Goal: Task Accomplishment & Management: Complete application form

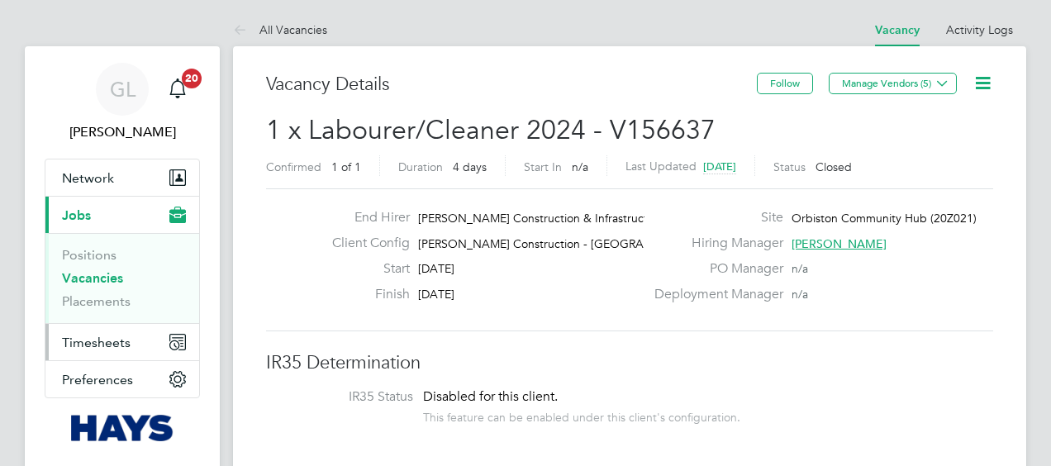
click at [116, 339] on span "Timesheets" at bounding box center [96, 343] width 69 height 16
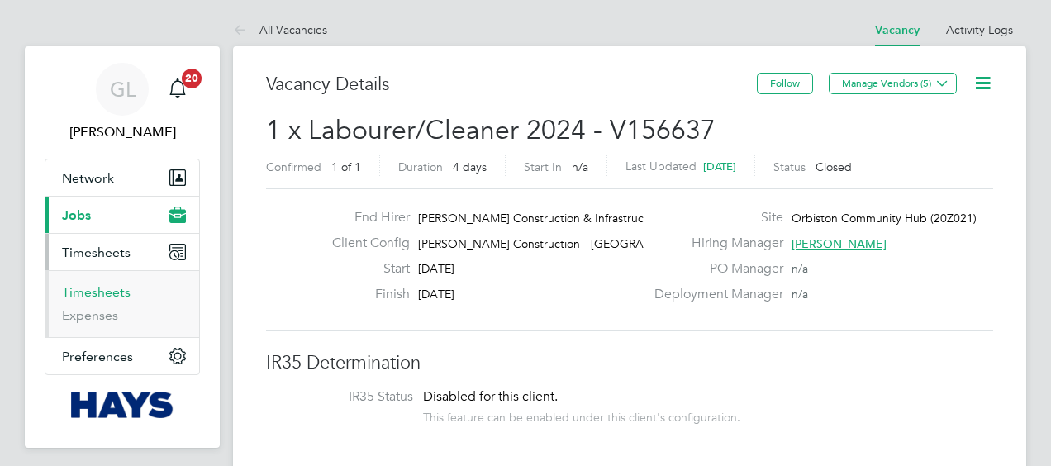
click at [95, 296] on link "Timesheets" at bounding box center [96, 292] width 69 height 16
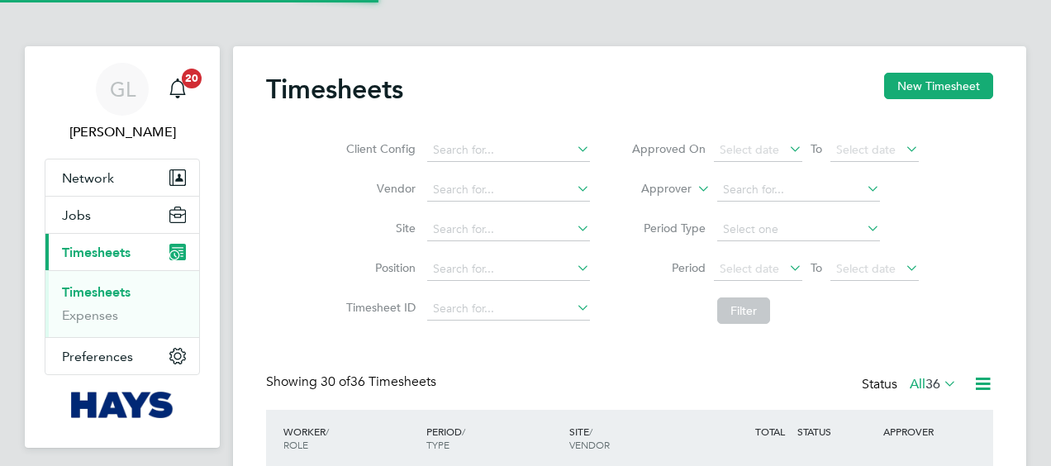
scroll to position [41, 143]
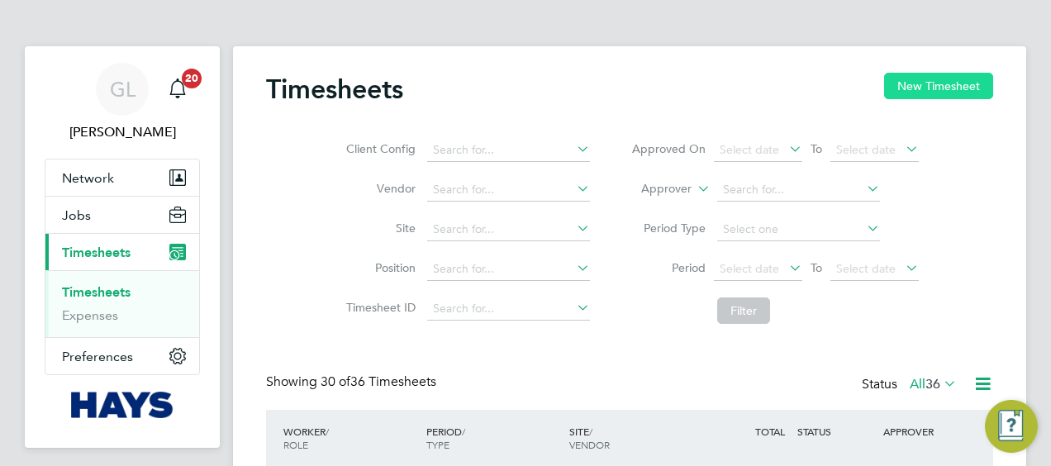
click at [894, 81] on button "New Timesheet" at bounding box center [938, 86] width 109 height 26
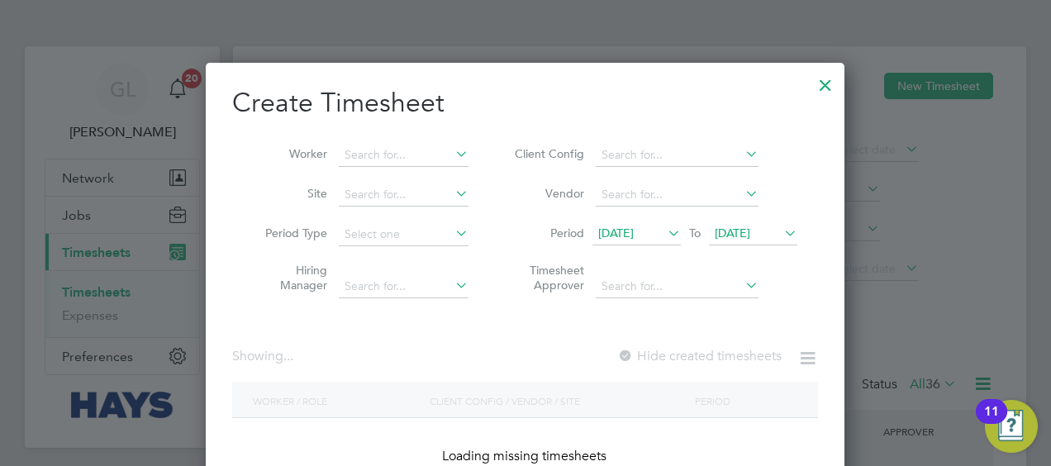
click at [411, 136] on li "Worker" at bounding box center [360, 156] width 257 height 40
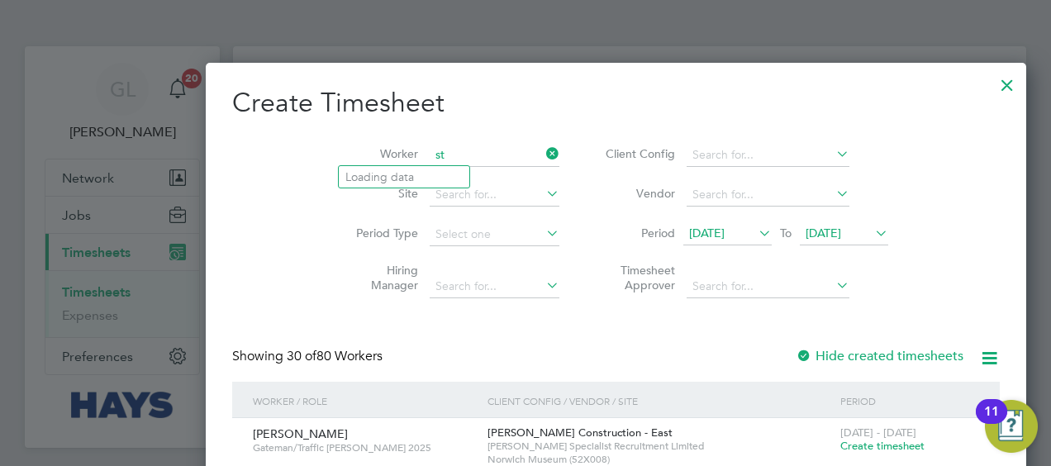
type input "s"
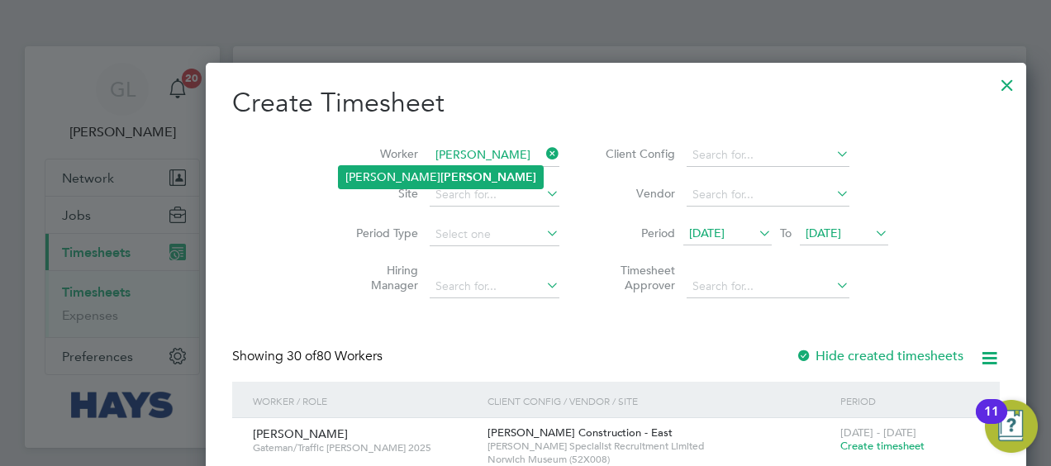
click at [388, 166] on li "[PERSON_NAME]" at bounding box center [441, 177] width 204 height 22
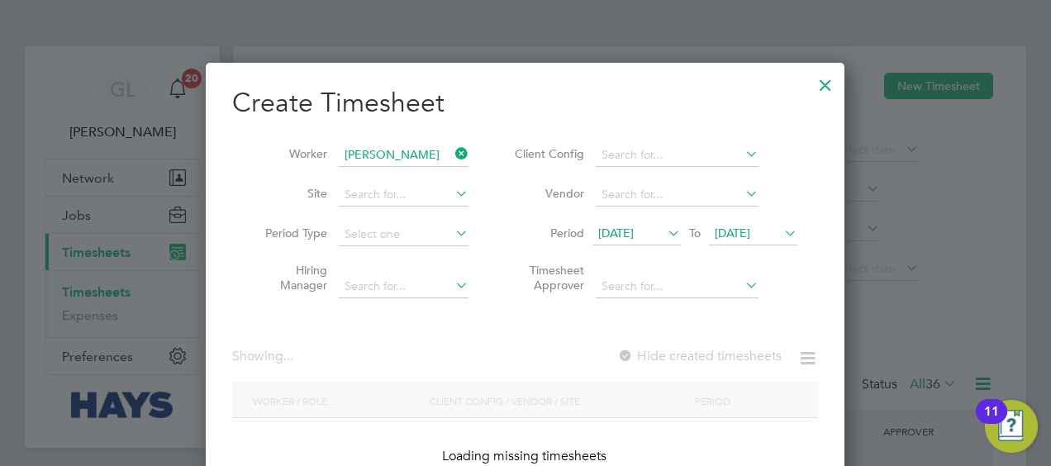
type input "[PERSON_NAME]"
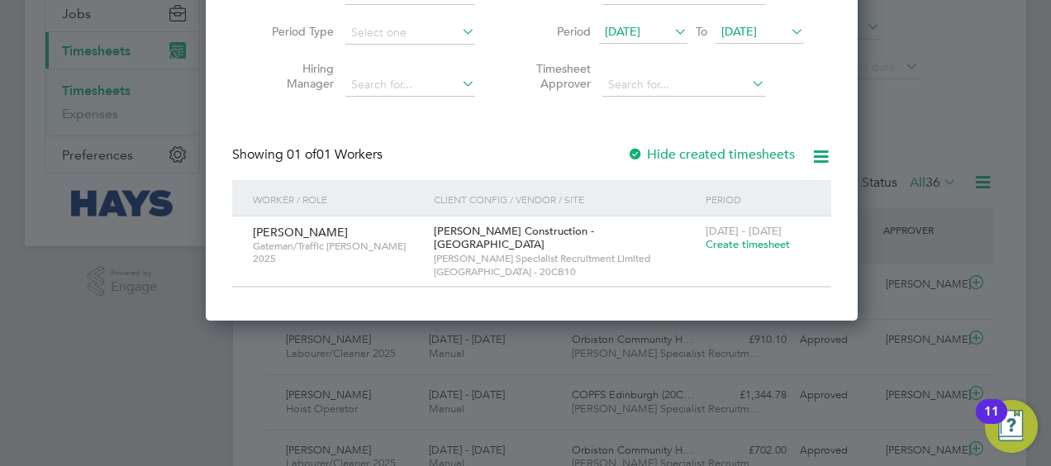
click at [727, 246] on span "Create timesheet" at bounding box center [748, 244] width 84 height 14
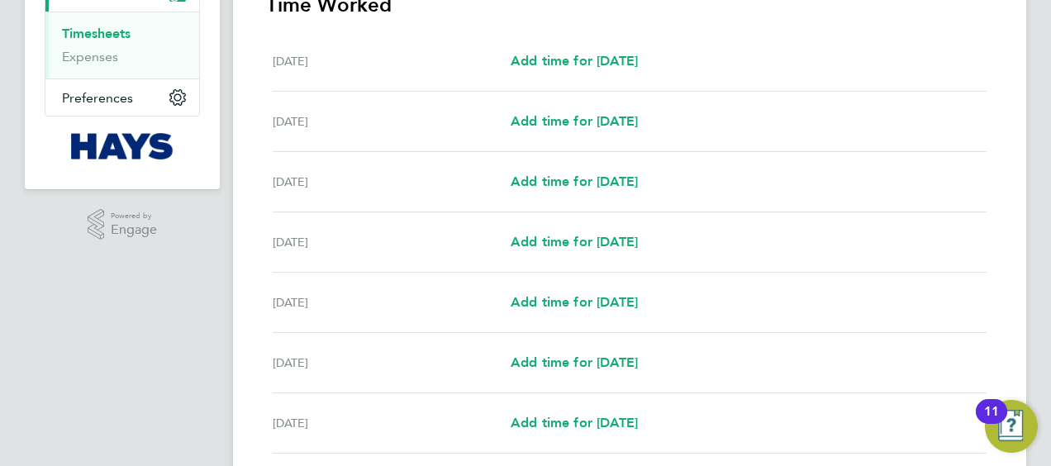
scroll to position [130, 0]
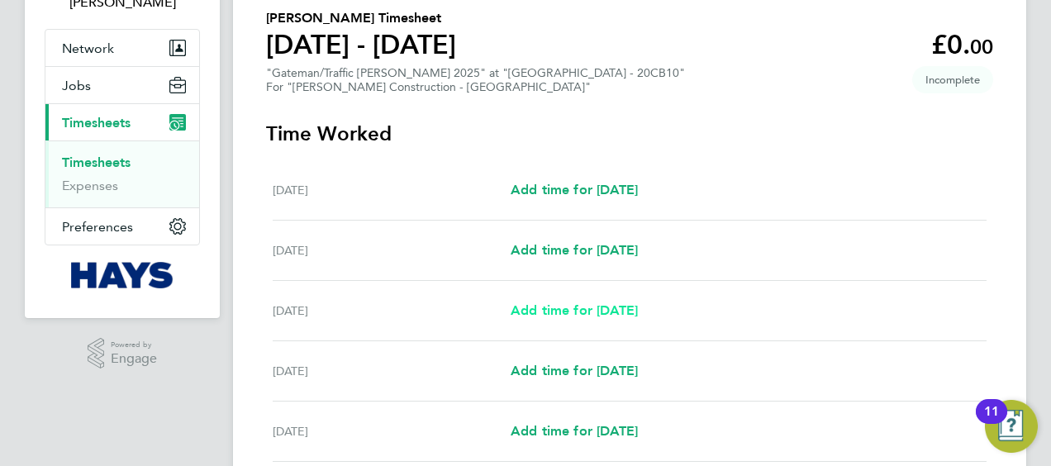
click at [565, 307] on span "Add time for [DATE]" at bounding box center [574, 310] width 127 height 16
select select "30"
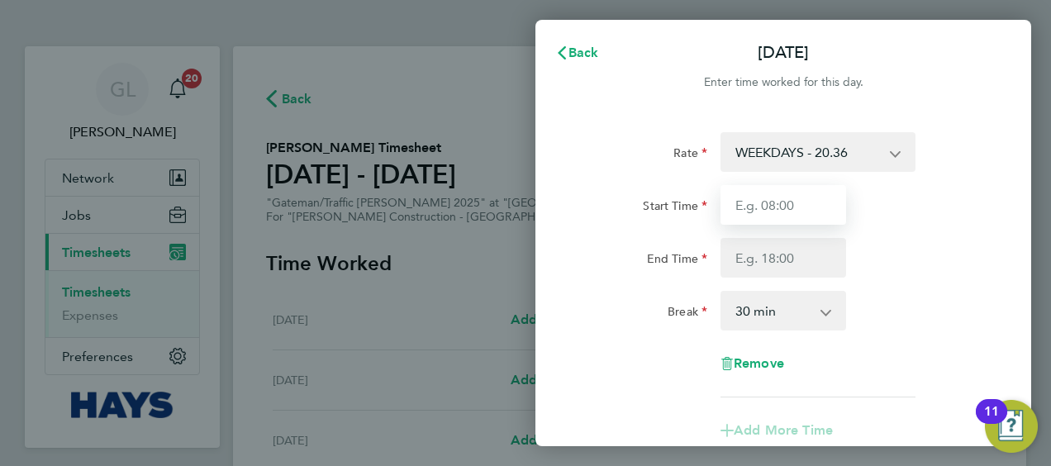
click at [790, 206] on input "Start Time" at bounding box center [783, 205] width 126 height 40
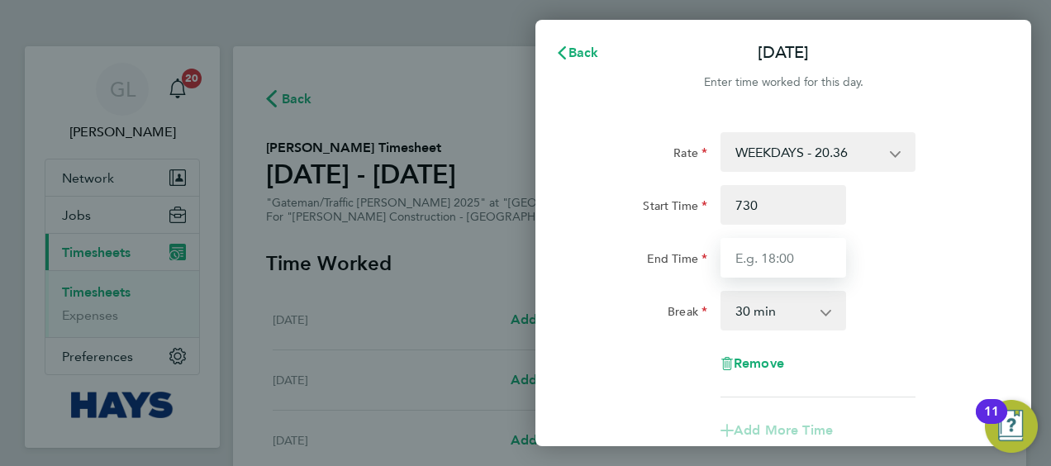
type input "07:30"
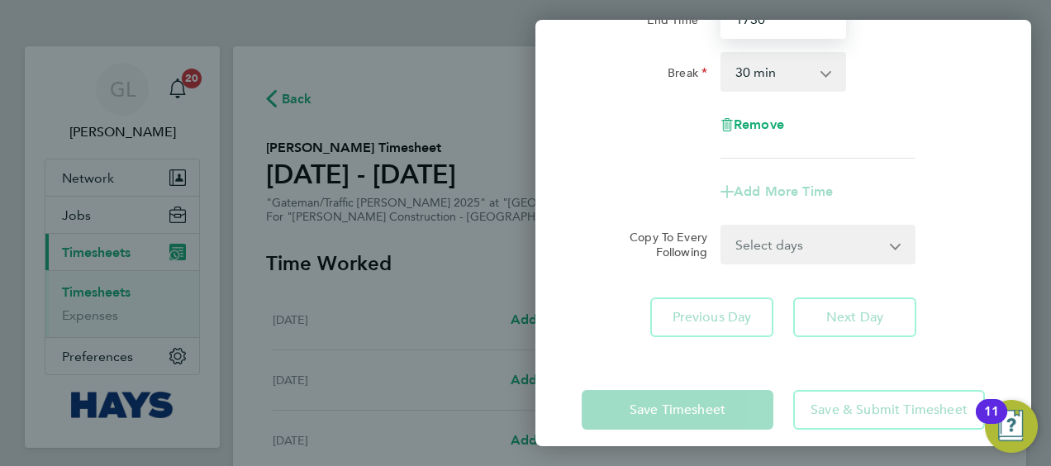
scroll to position [254, 0]
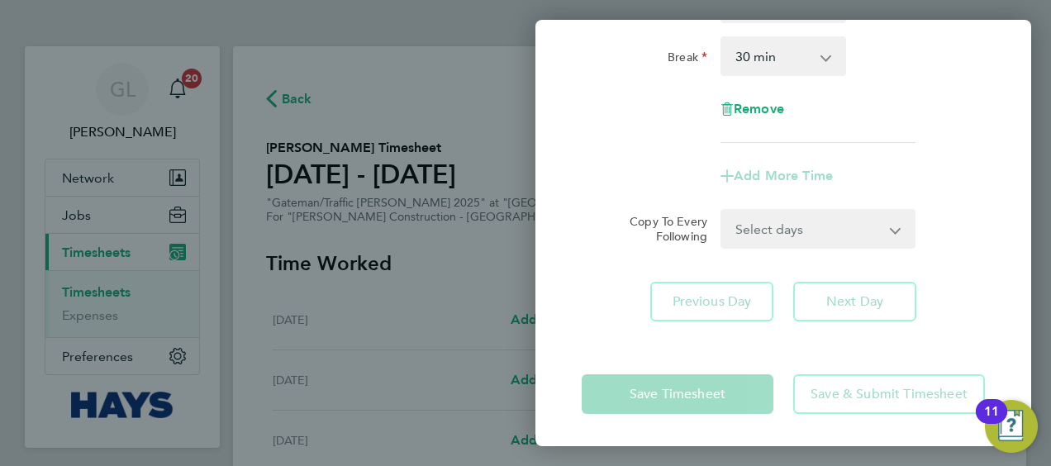
type input "17:30"
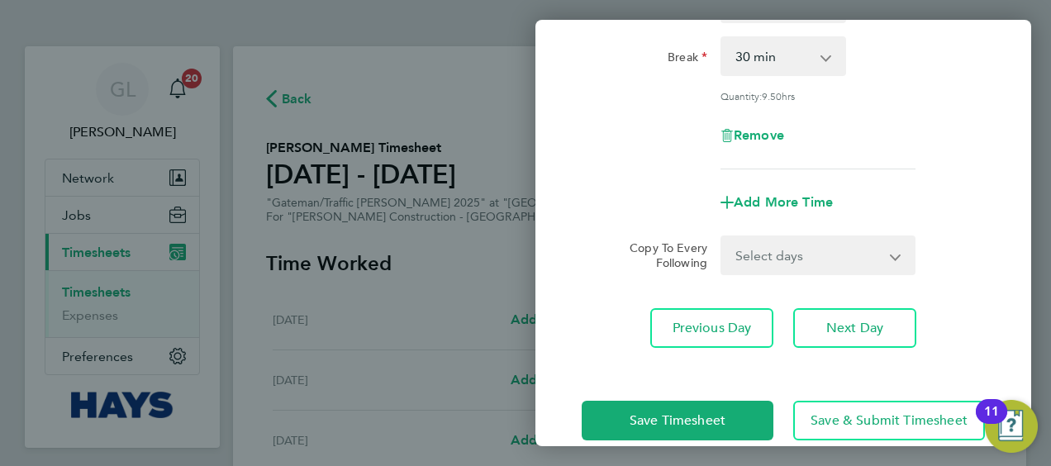
click at [874, 368] on div "Save Timesheet Save & Submit Timesheet" at bounding box center [783, 421] width 496 height 106
click at [858, 332] on span "Next Day" at bounding box center [854, 328] width 57 height 17
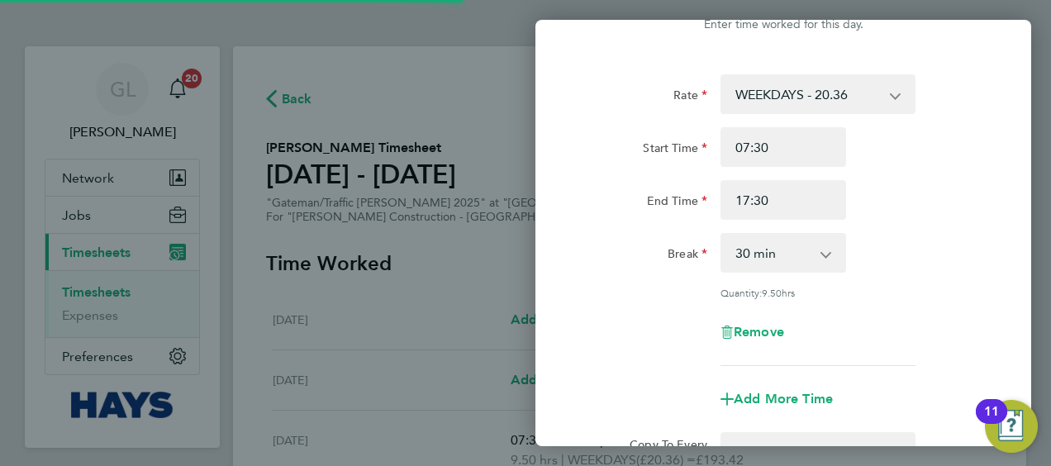
scroll to position [56, 0]
select select "30"
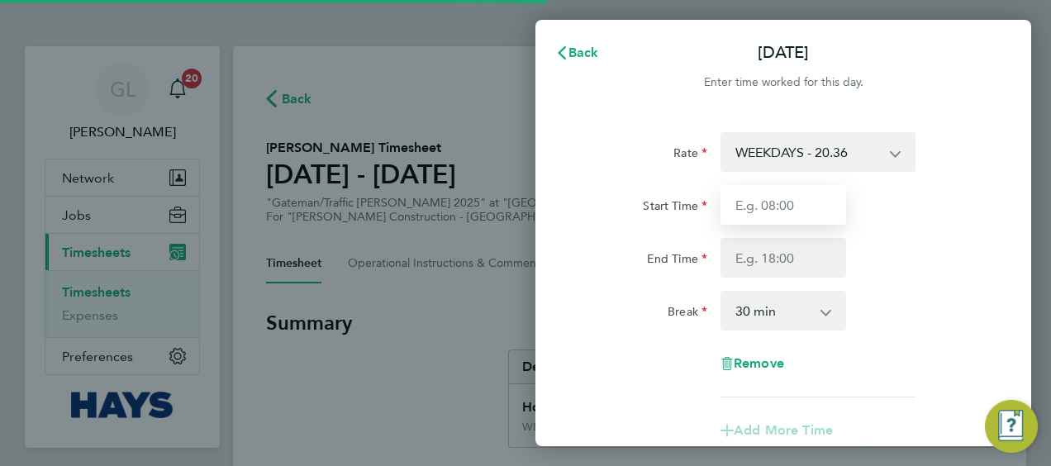
click at [771, 210] on input "Start Time" at bounding box center [783, 205] width 126 height 40
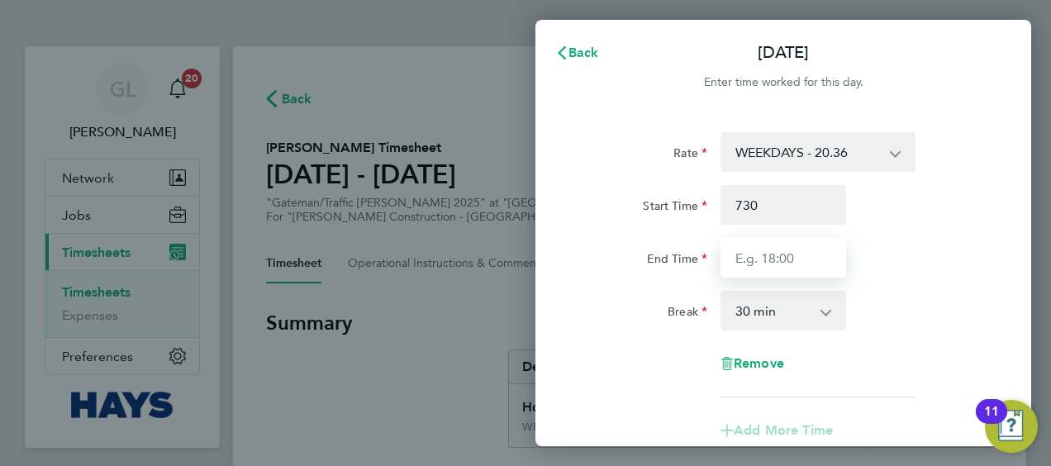
type input "07:30"
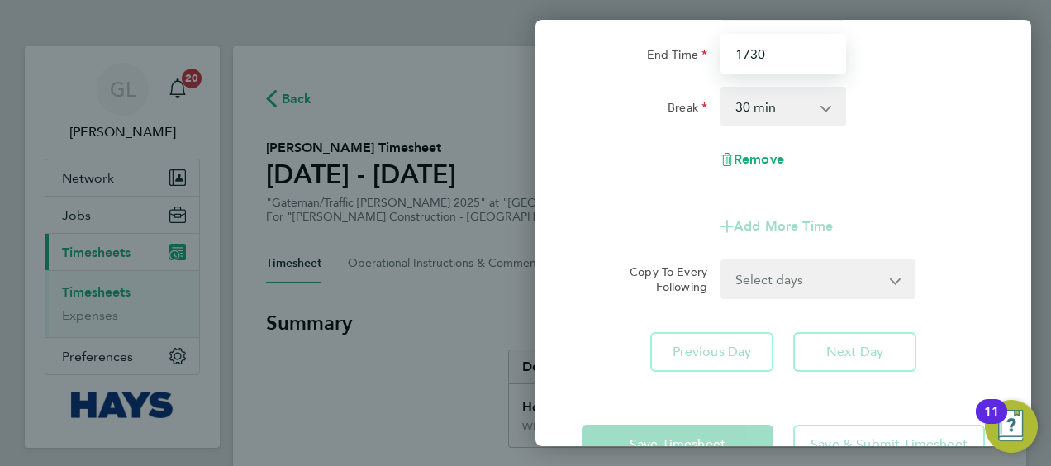
scroll to position [209, 0]
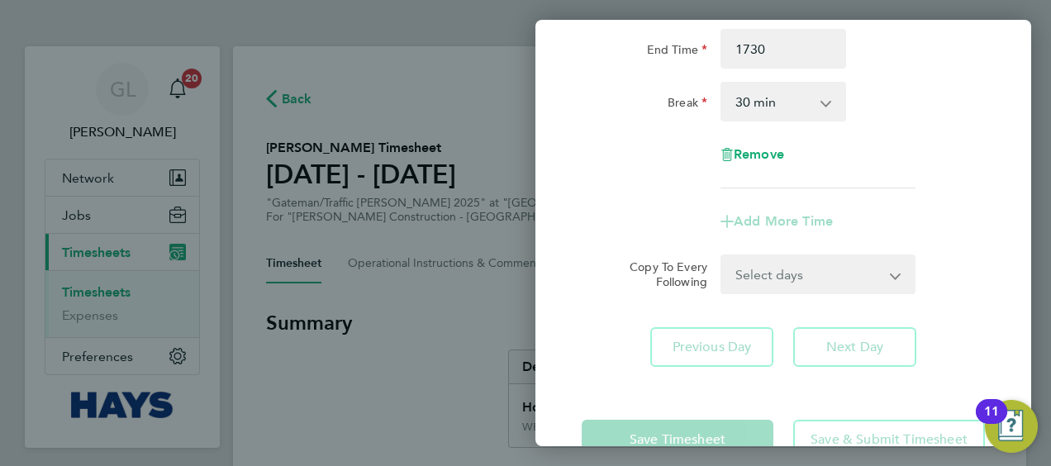
type input "17:30"
click at [867, 312] on div "Rate WEEKDAYS - 20.36 OVERTIME - 29.24 Start Time 07:30 End Time 17:30 Break 0 …" at bounding box center [783, 144] width 496 height 483
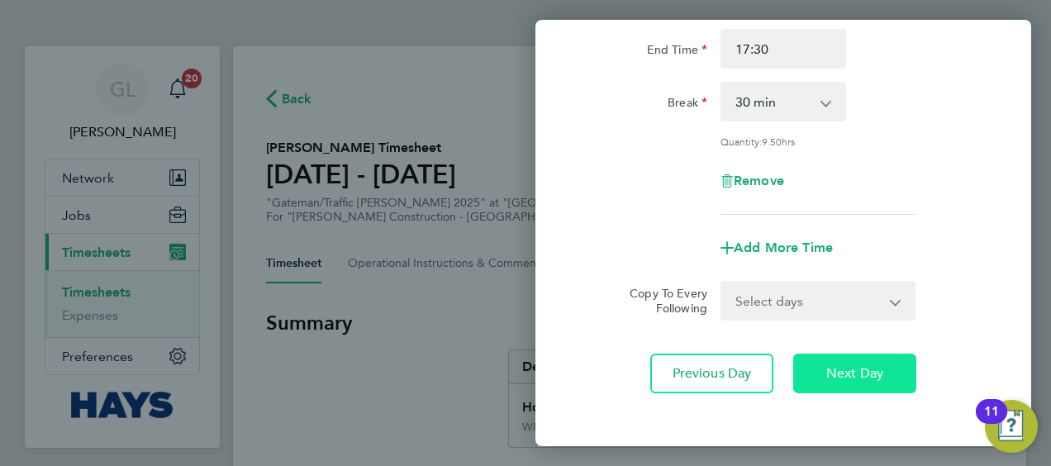
click at [849, 383] on button "Next Day" at bounding box center [854, 374] width 123 height 40
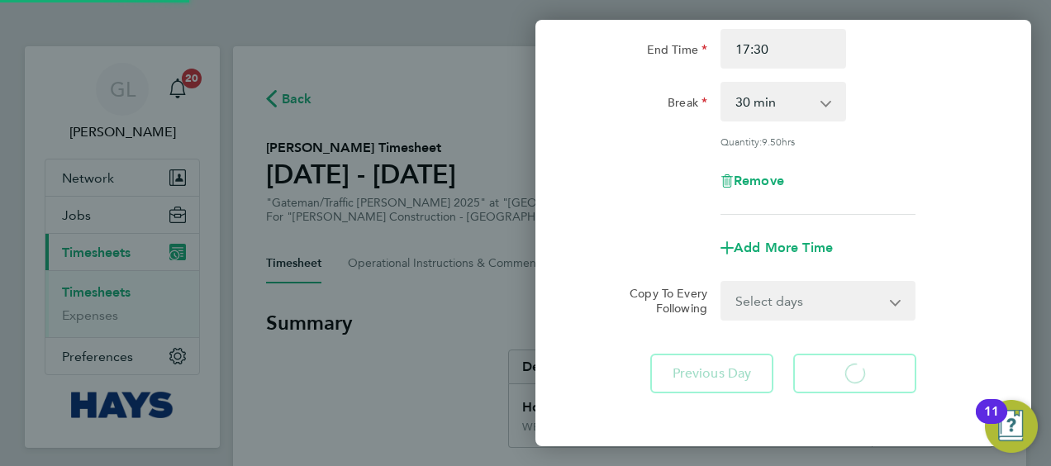
select select "30"
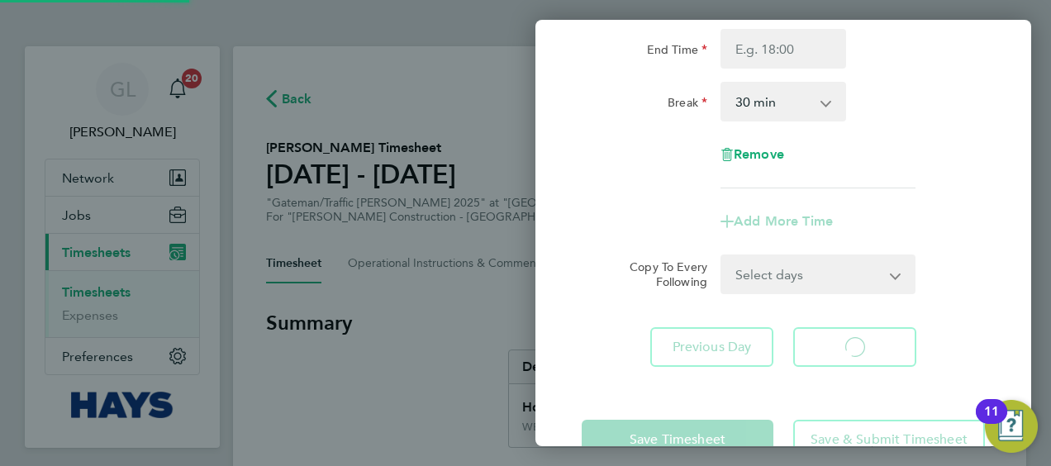
select select "30"
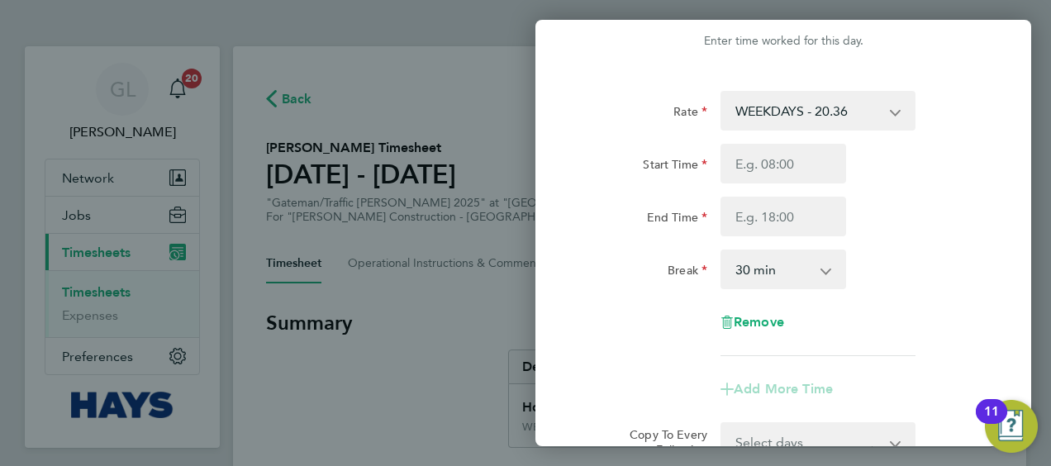
scroll to position [19, 0]
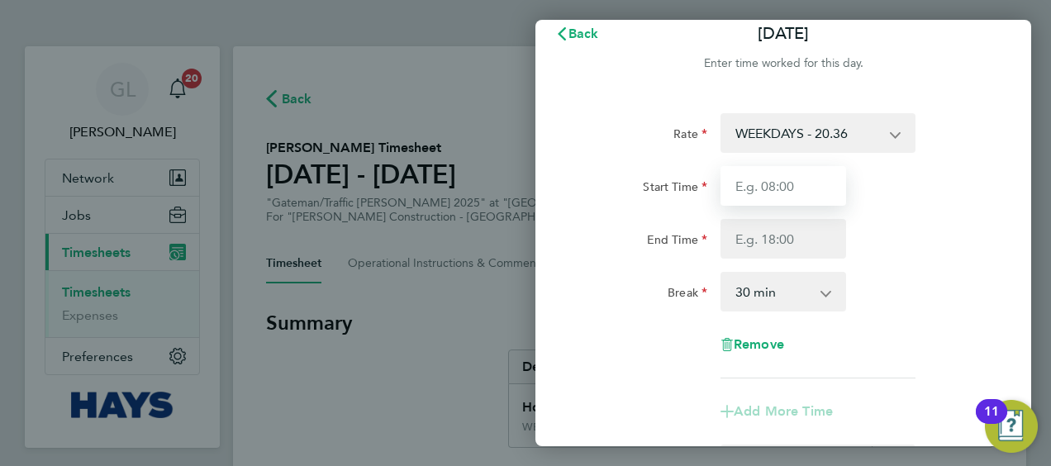
click at [775, 202] on input "Start Time" at bounding box center [783, 186] width 126 height 40
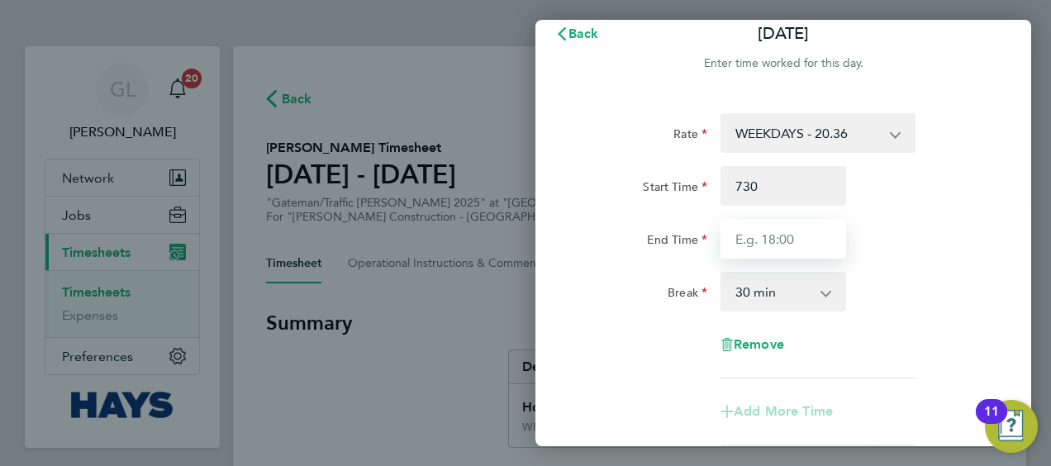
type input "07:30"
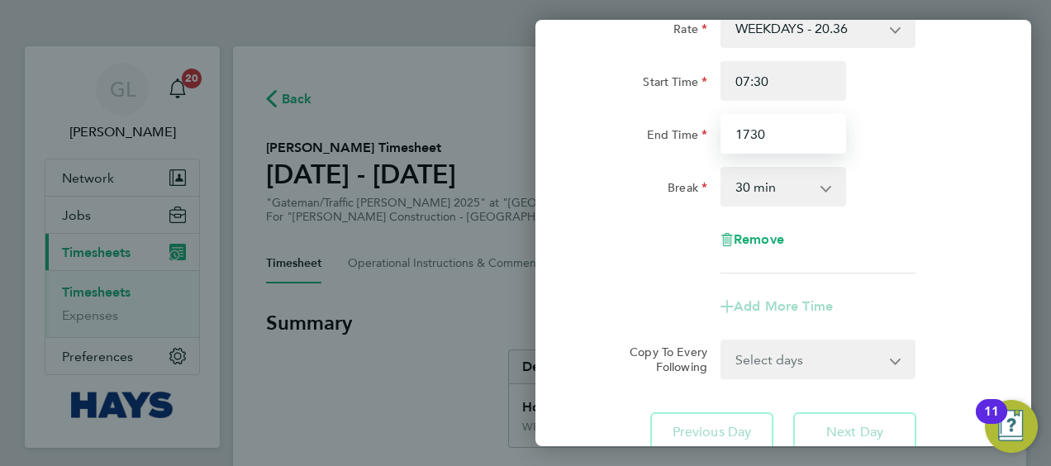
scroll to position [125, 0]
type input "17:30"
click at [955, 232] on div "Rate WEEKDAYS - 20.36 OVERTIME - 29.24 Start Time 07:30 End Time 17:30 Break 0 …" at bounding box center [783, 139] width 403 height 265
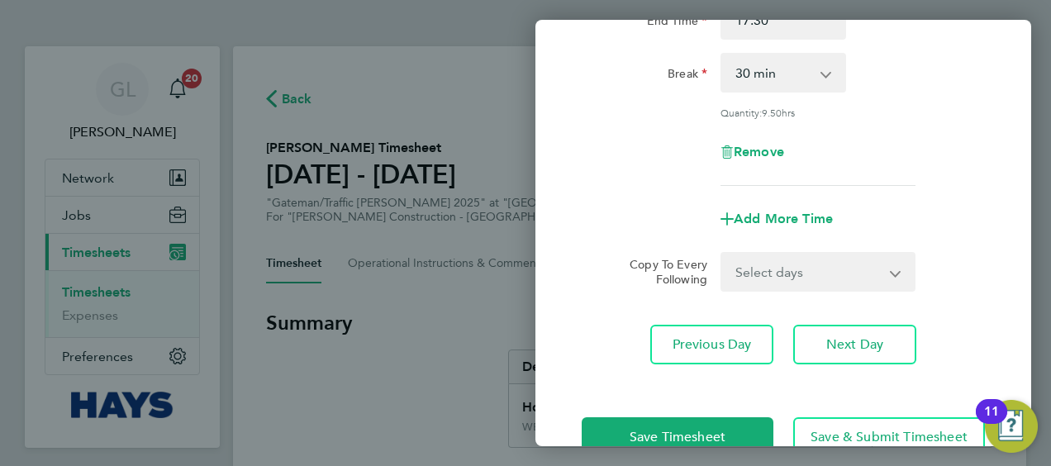
scroll to position [252, 0]
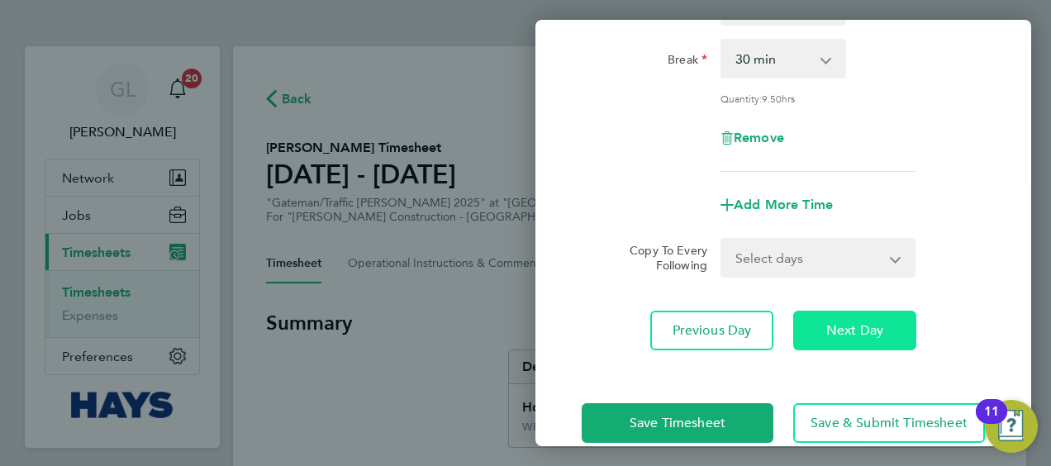
click at [839, 333] on span "Next Day" at bounding box center [854, 330] width 57 height 17
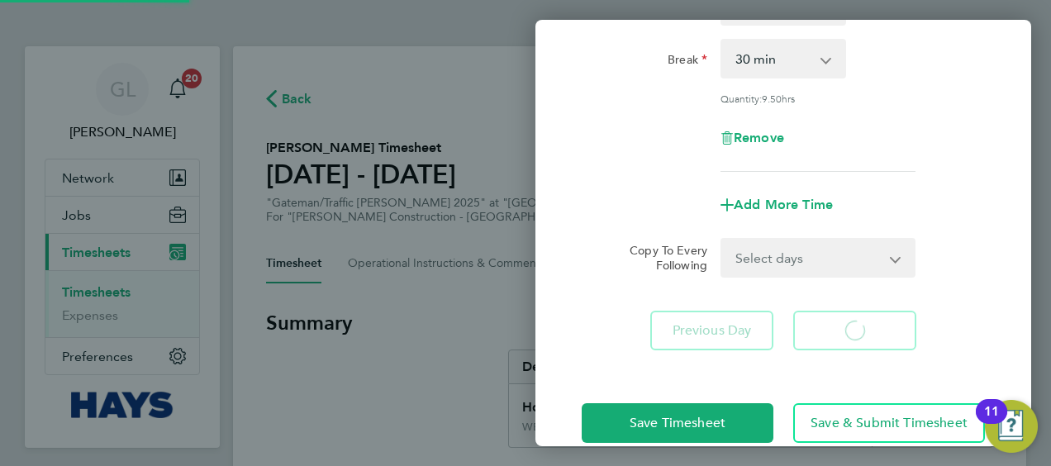
select select "30"
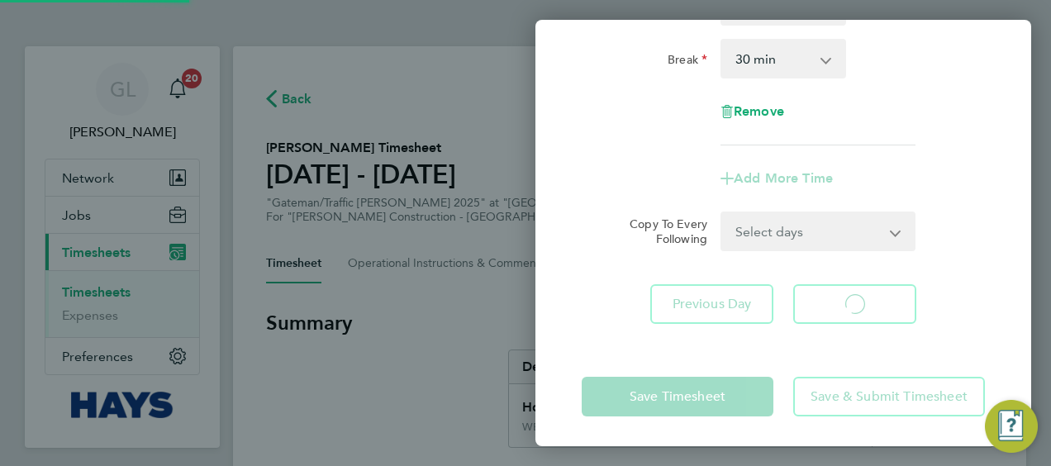
select select "30"
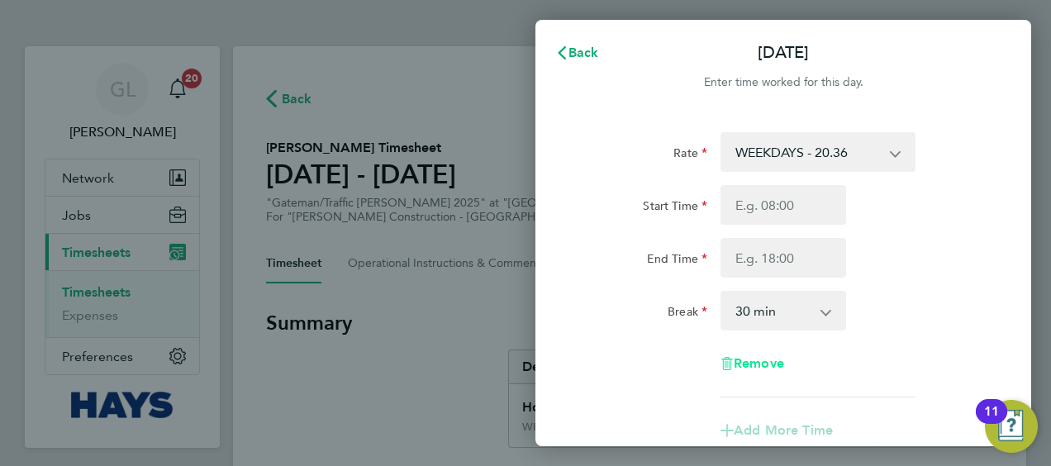
scroll to position [1, 0]
click at [762, 207] on input "Start Time" at bounding box center [783, 204] width 126 height 40
type input "07:30"
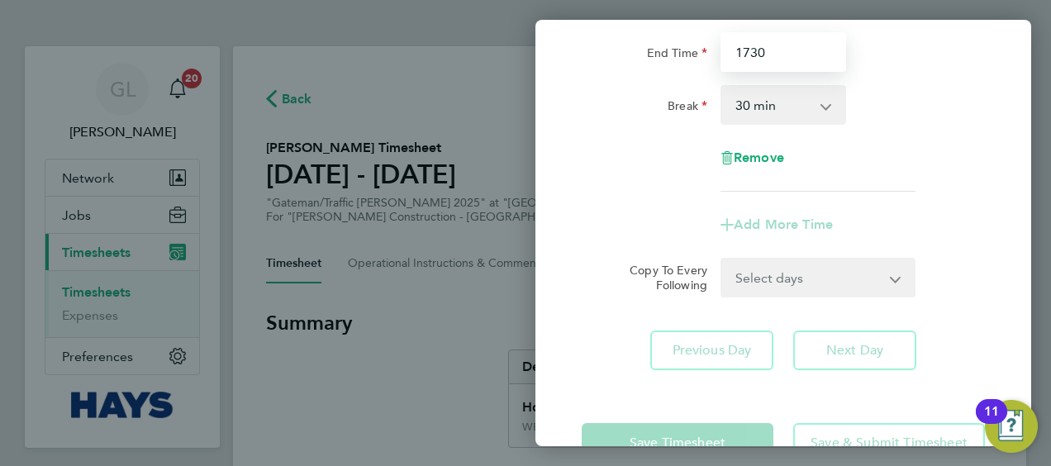
scroll to position [208, 0]
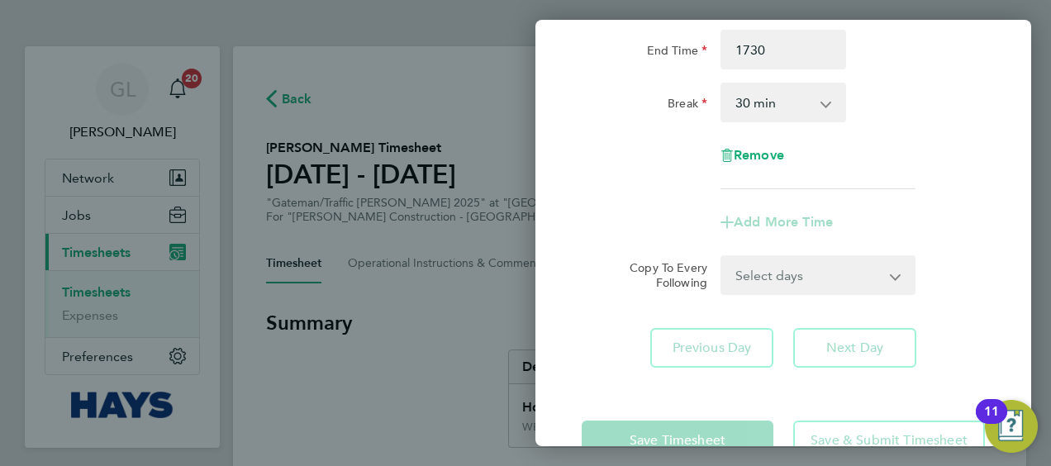
type input "17:30"
click at [909, 341] on div "Rate WEEKDAYS - 20.36 OVERTIME - 29.24 Start Time 07:30 End Time 17:30 Break 0 …" at bounding box center [783, 145] width 496 height 483
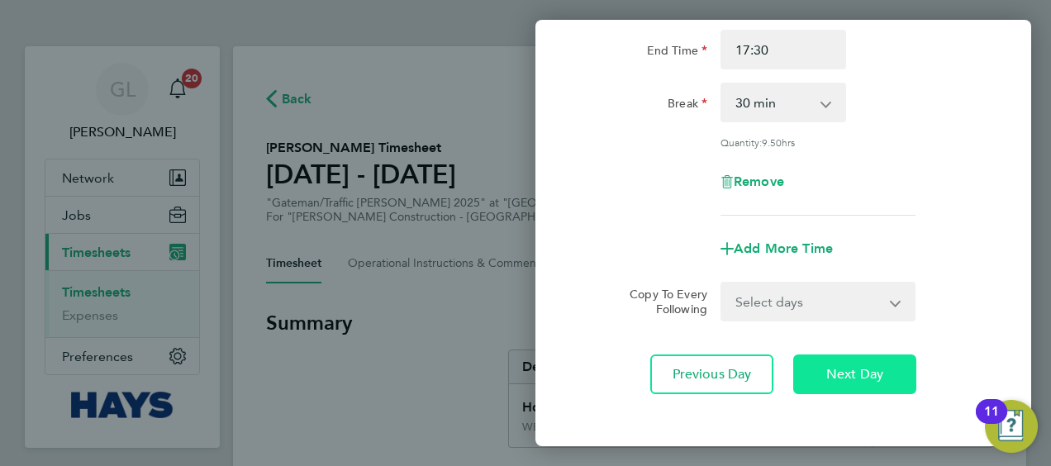
click at [860, 378] on span "Next Day" at bounding box center [854, 374] width 57 height 17
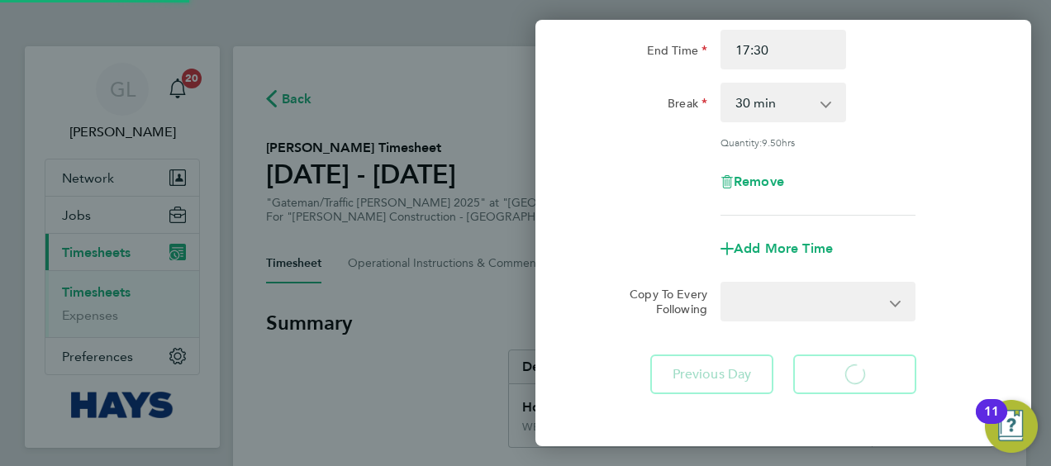
select select "30"
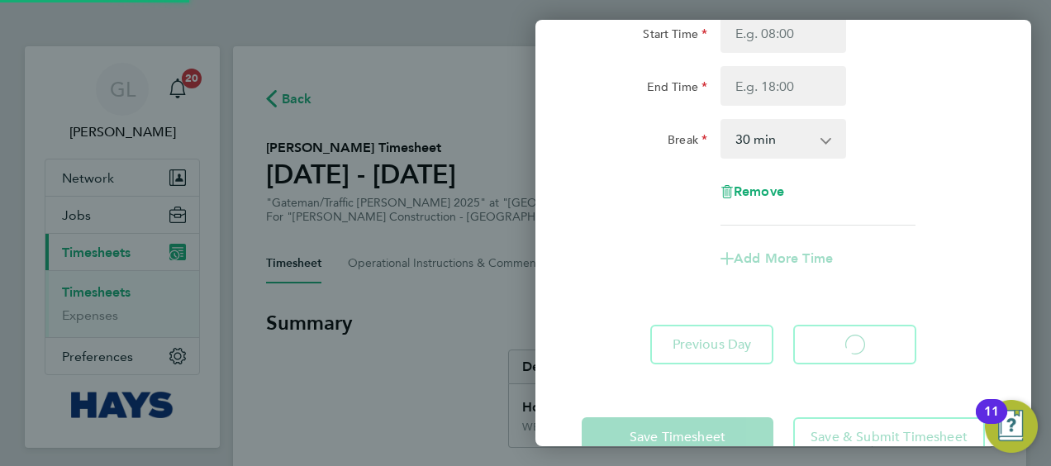
select select "30"
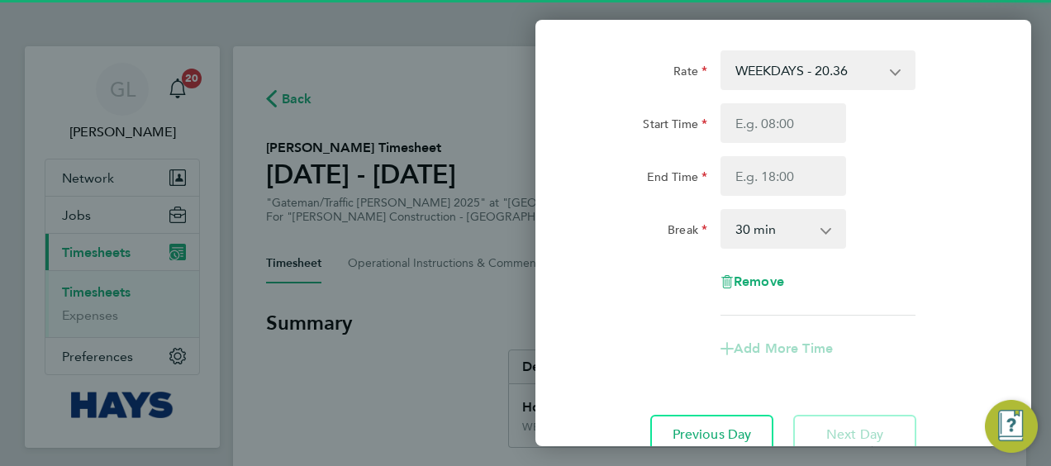
scroll to position [81, 0]
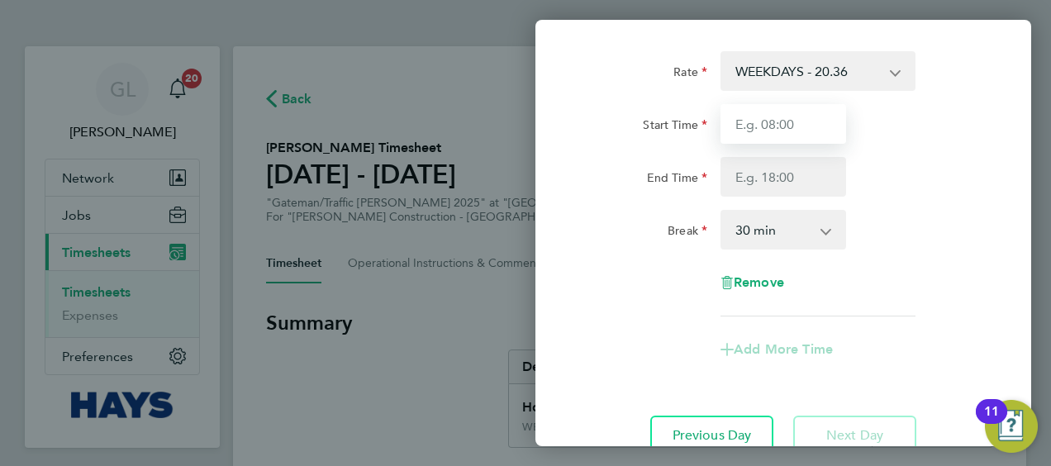
click at [791, 129] on input "Start Time" at bounding box center [783, 124] width 126 height 40
type input "1"
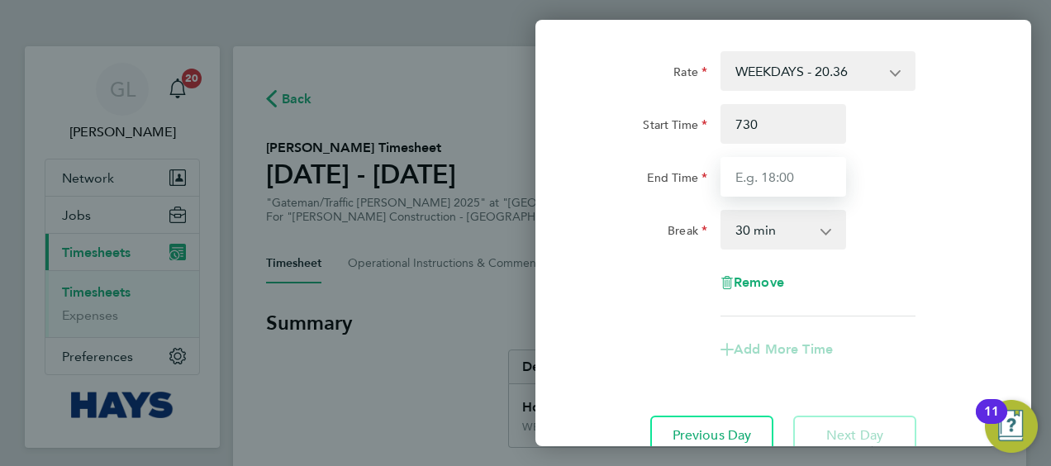
type input "07:30"
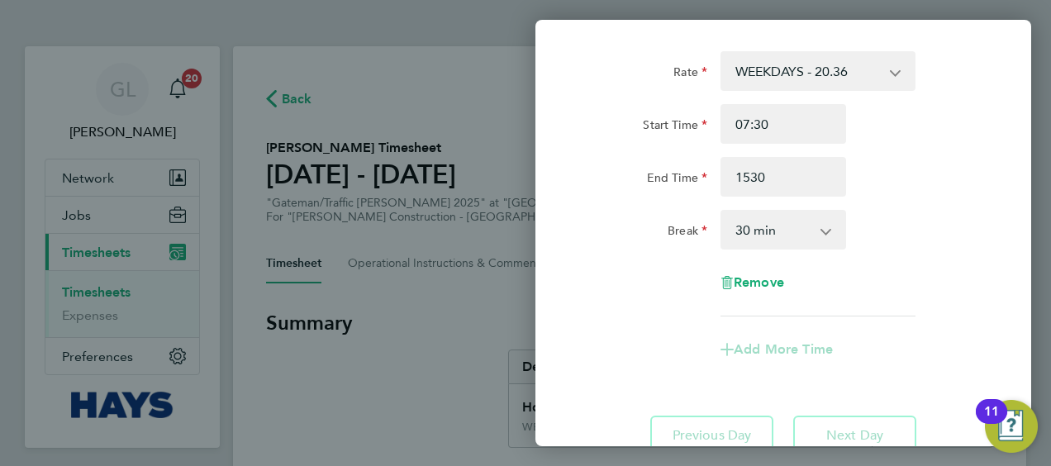
type input "15:30"
click at [899, 183] on div "End Time 15:30" at bounding box center [783, 177] width 416 height 40
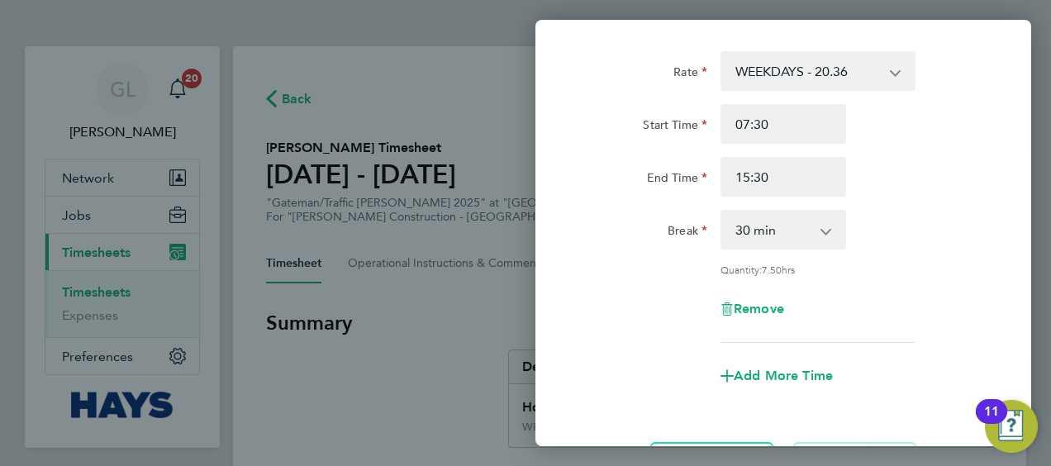
scroll to position [240, 0]
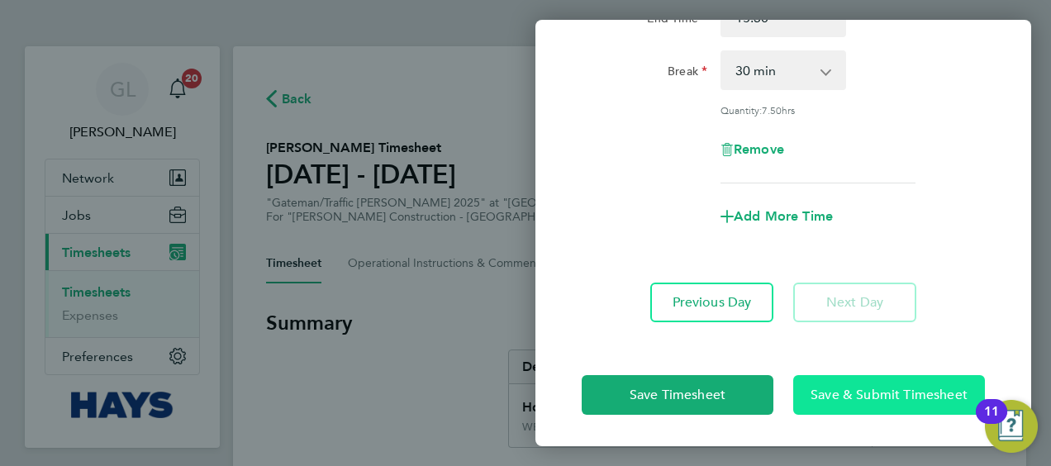
click at [839, 399] on span "Save & Submit Timesheet" at bounding box center [889, 395] width 157 height 17
